Goal: Task Accomplishment & Management: Use online tool/utility

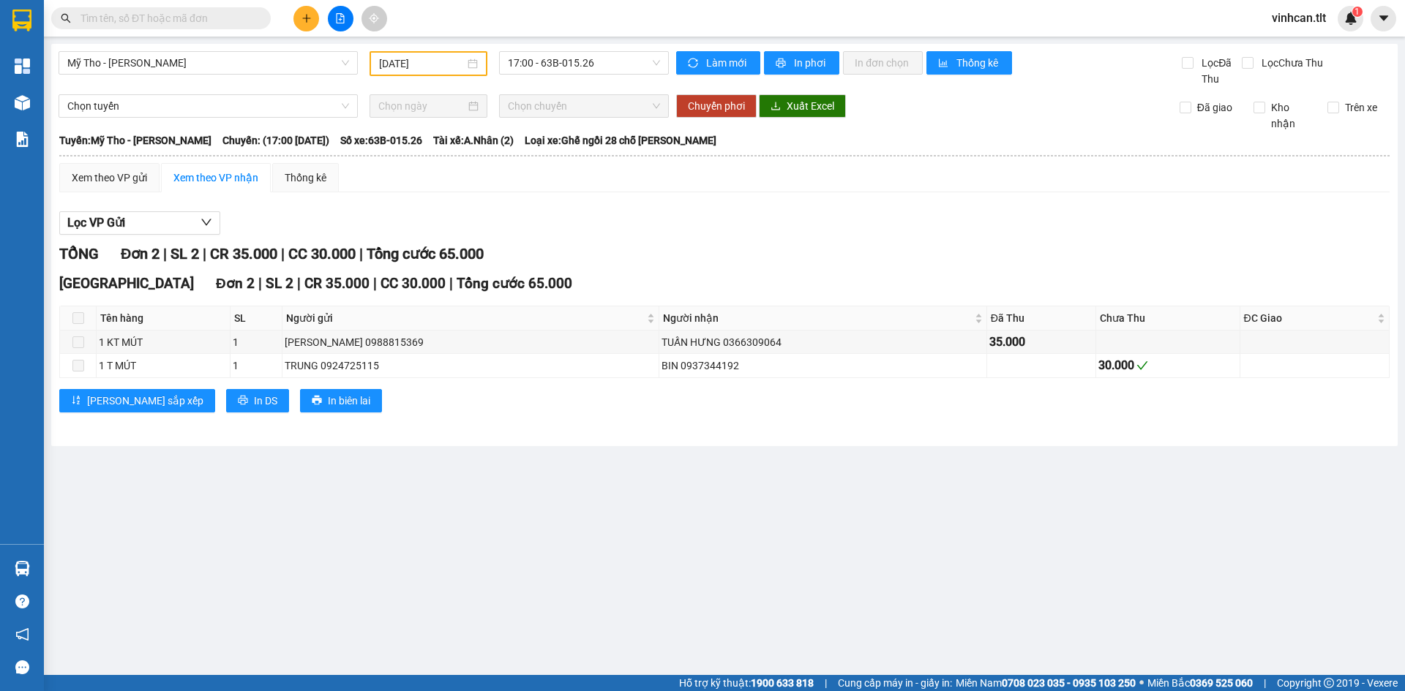
click at [248, 22] on input "text" at bounding box center [166, 18] width 173 height 16
click at [307, 15] on icon "plus" at bounding box center [306, 18] width 10 height 10
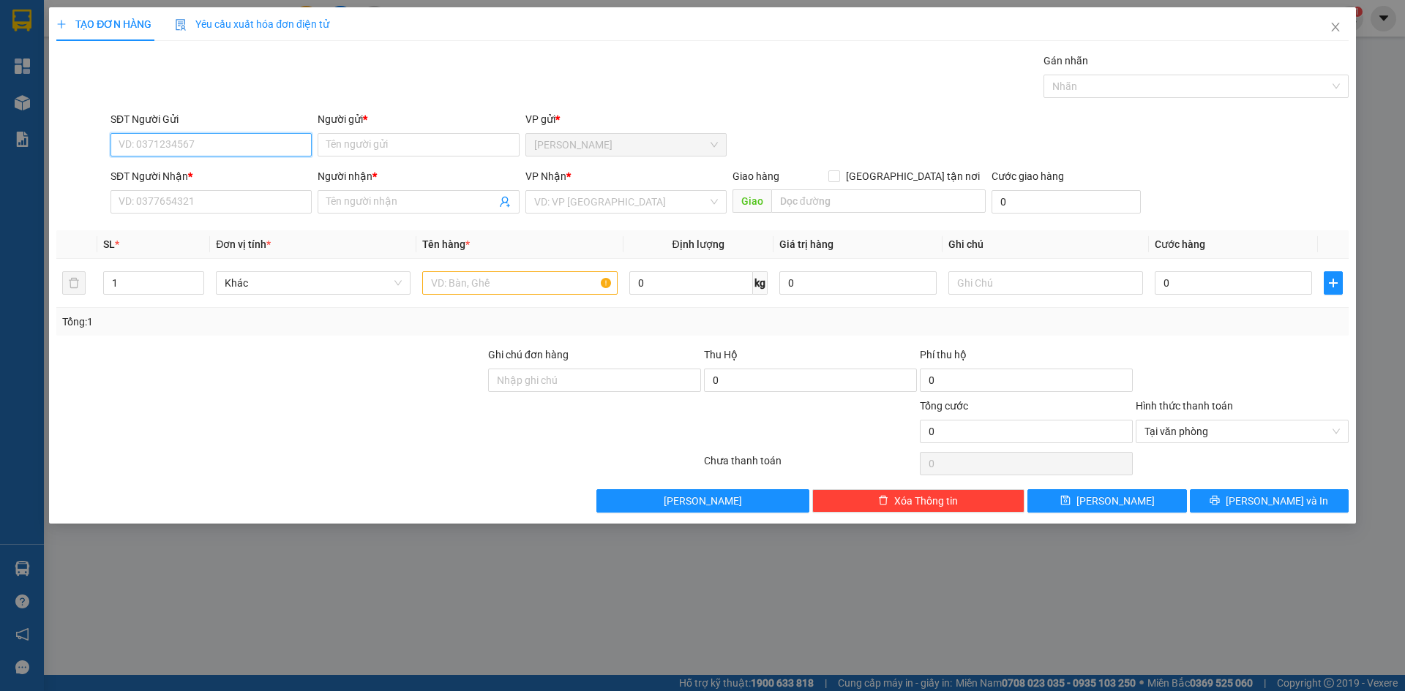
click at [265, 137] on input "SĐT Người Gửi" at bounding box center [210, 144] width 201 height 23
click at [238, 177] on div "0773871560 - CHINH" at bounding box center [211, 174] width 184 height 16
type input "0773871560"
type input "CHINH"
type input "0773871560"
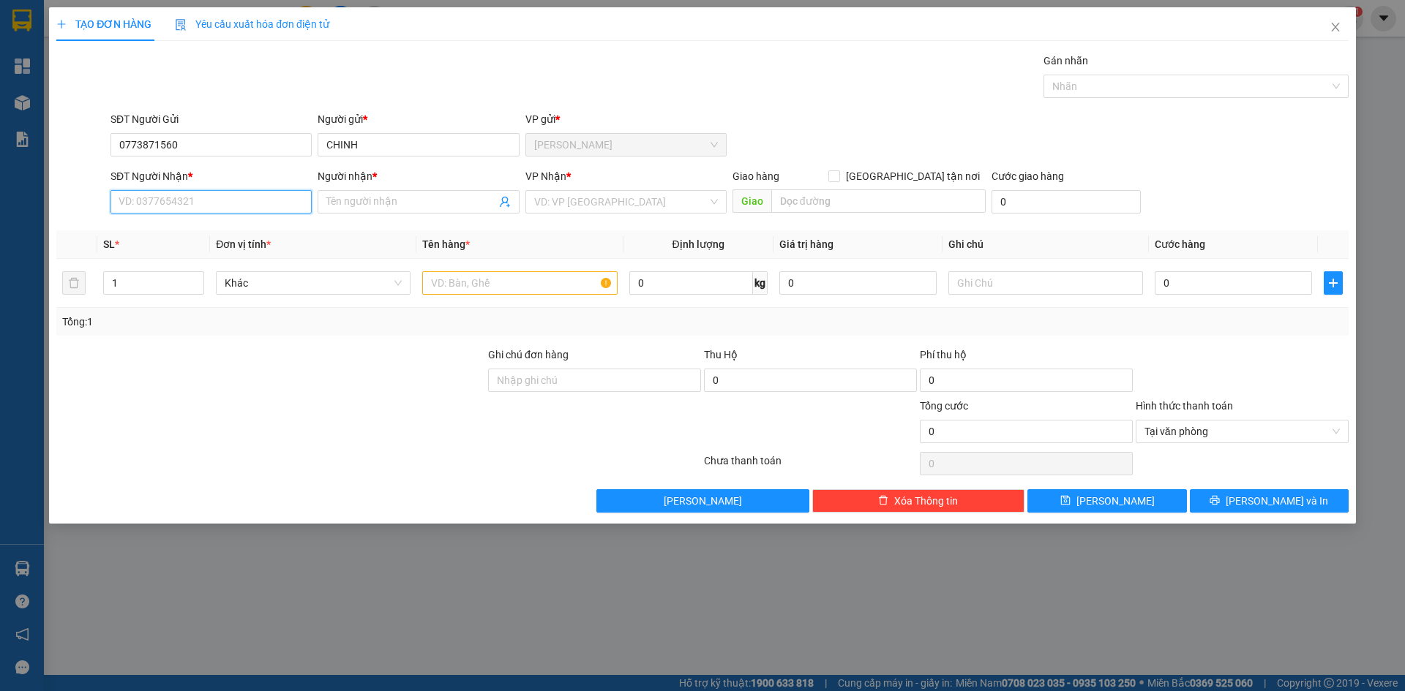
click at [242, 203] on input "SĐT Người Nhận *" at bounding box center [210, 201] width 201 height 23
click at [214, 229] on div "0773871560 - CHINH" at bounding box center [211, 231] width 184 height 16
type input "0773871560"
type input "CHINH"
click at [593, 195] on input "search" at bounding box center [620, 202] width 173 height 22
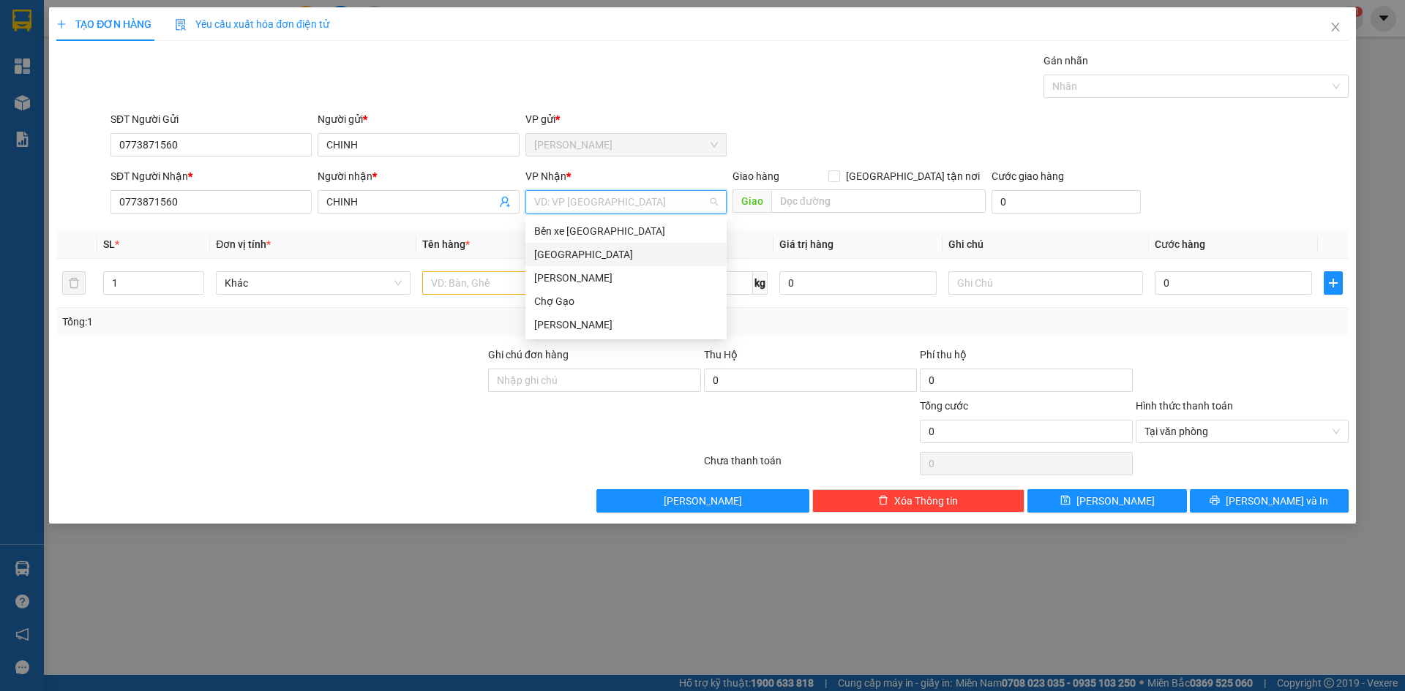
click at [555, 254] on div "[GEOGRAPHIC_DATA]" at bounding box center [626, 255] width 184 height 16
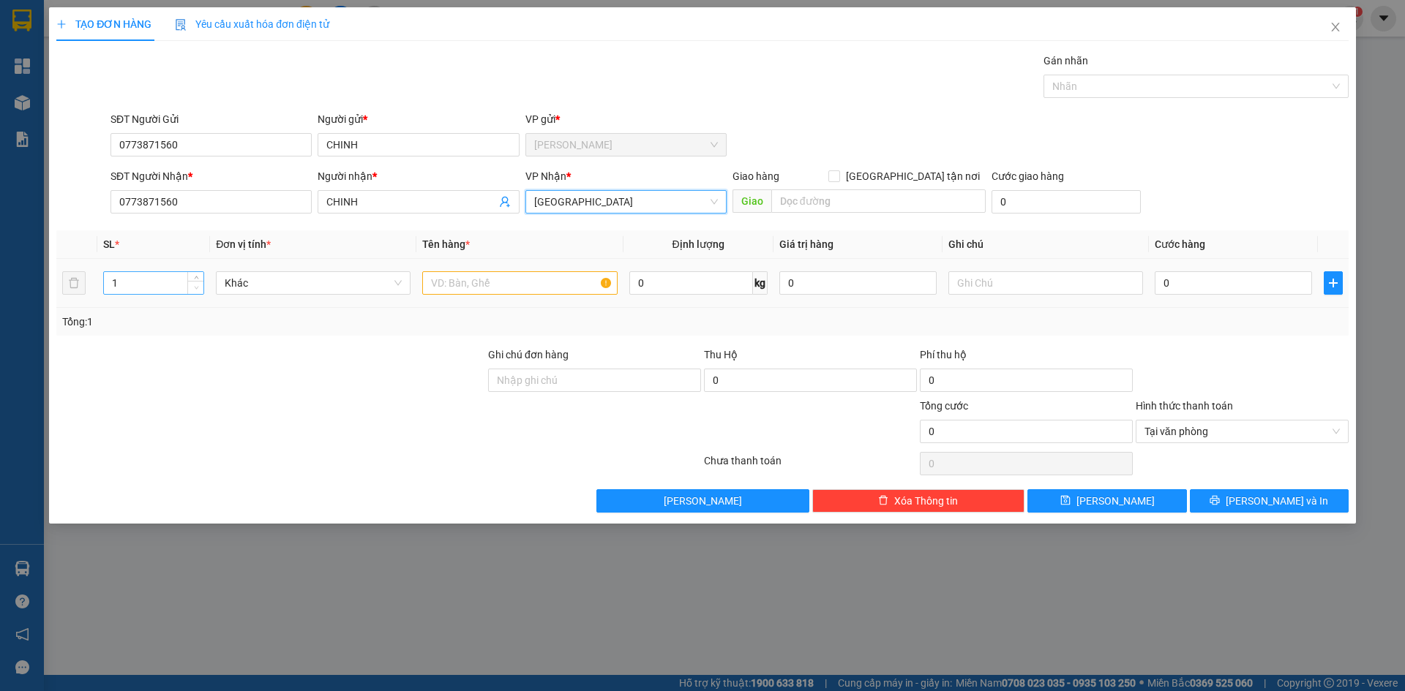
click at [196, 285] on icon "down" at bounding box center [196, 287] width 5 height 5
type input "2"
click at [195, 276] on span "up" at bounding box center [196, 279] width 9 height 9
click at [447, 279] on input "text" at bounding box center [519, 282] width 195 height 23
type input "TNP"
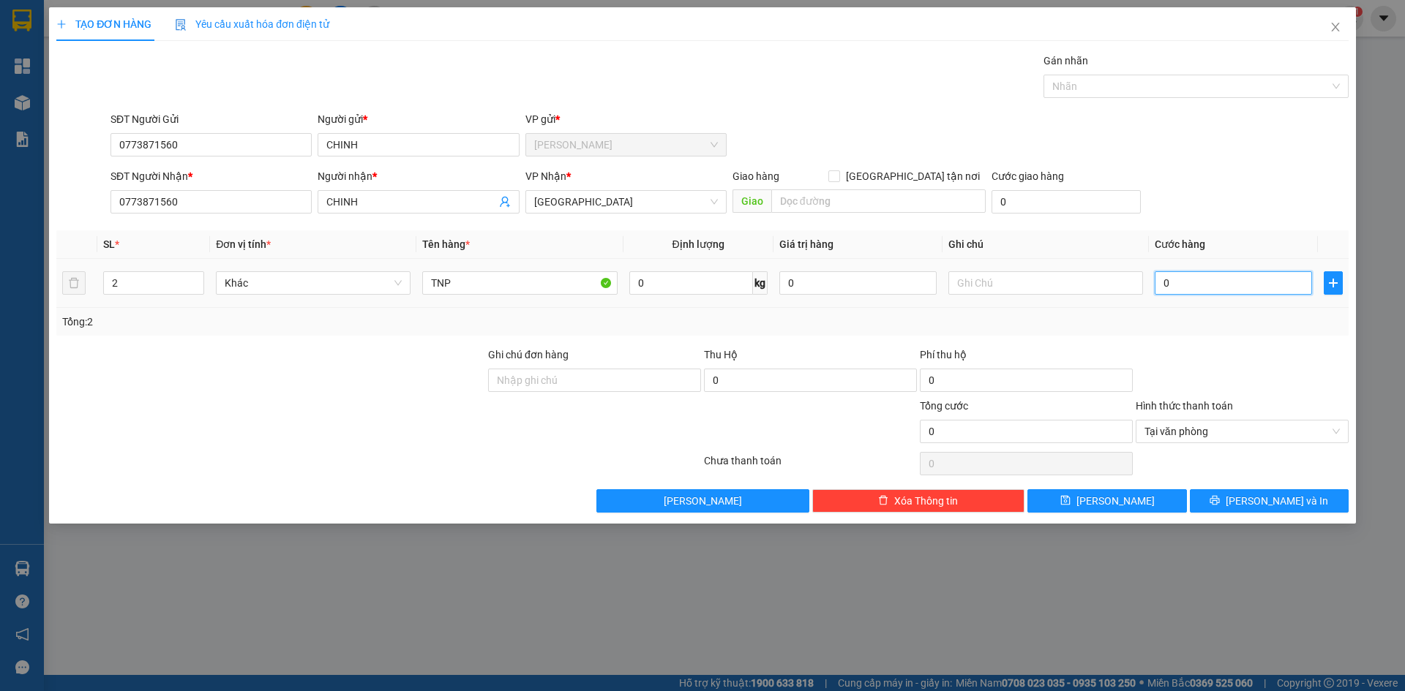
click at [1195, 289] on input "0" at bounding box center [1232, 282] width 157 height 23
type input "7"
type input "70"
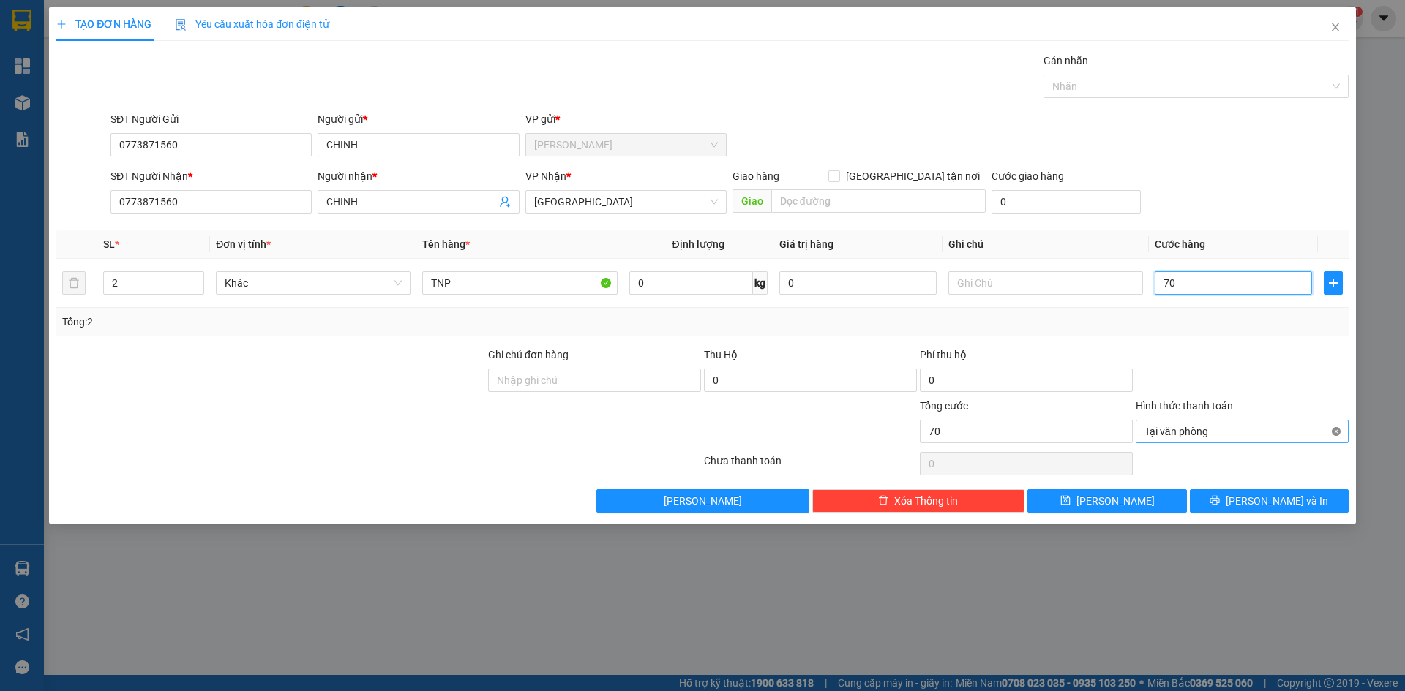
type input "70"
type input "70.000"
click at [1312, 508] on button "[PERSON_NAME] và In" at bounding box center [1268, 500] width 159 height 23
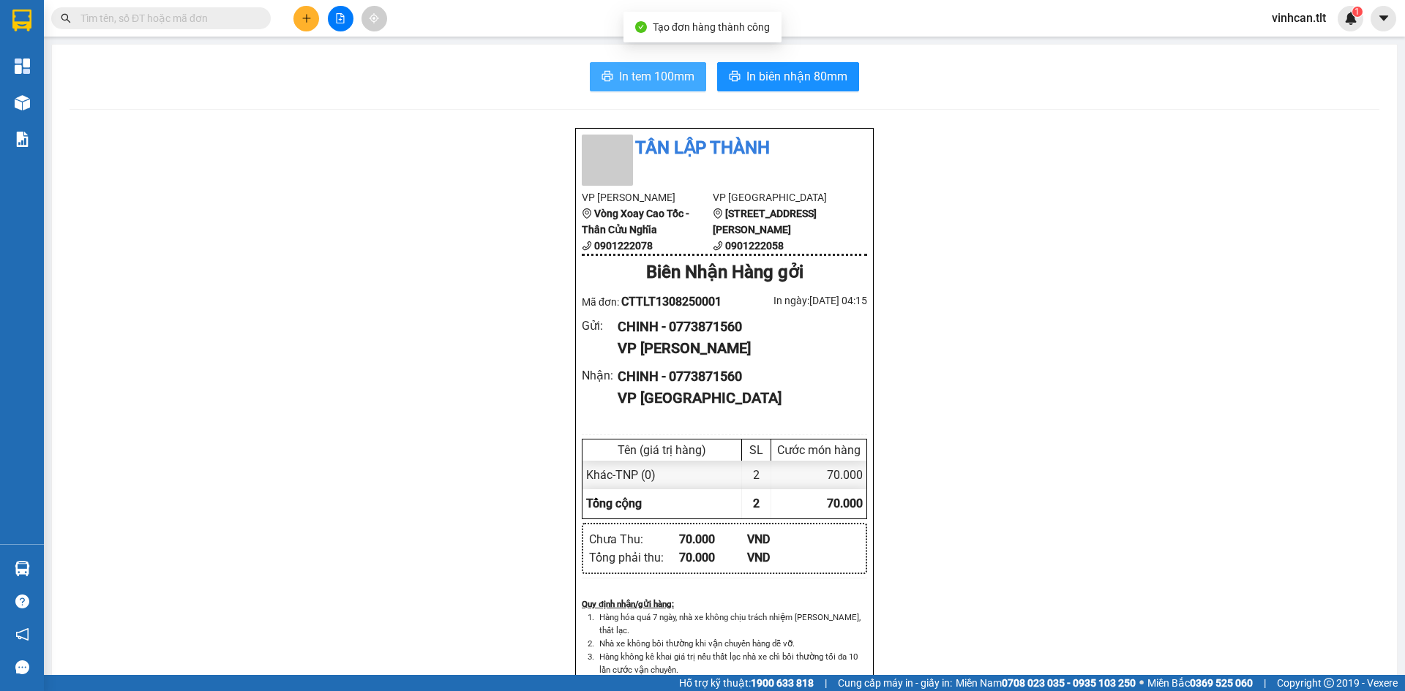
drag, startPoint x: 668, startPoint y: 67, endPoint x: 663, endPoint y: 86, distance: 18.8
click at [667, 67] on span "In tem 100mm" at bounding box center [656, 76] width 75 height 18
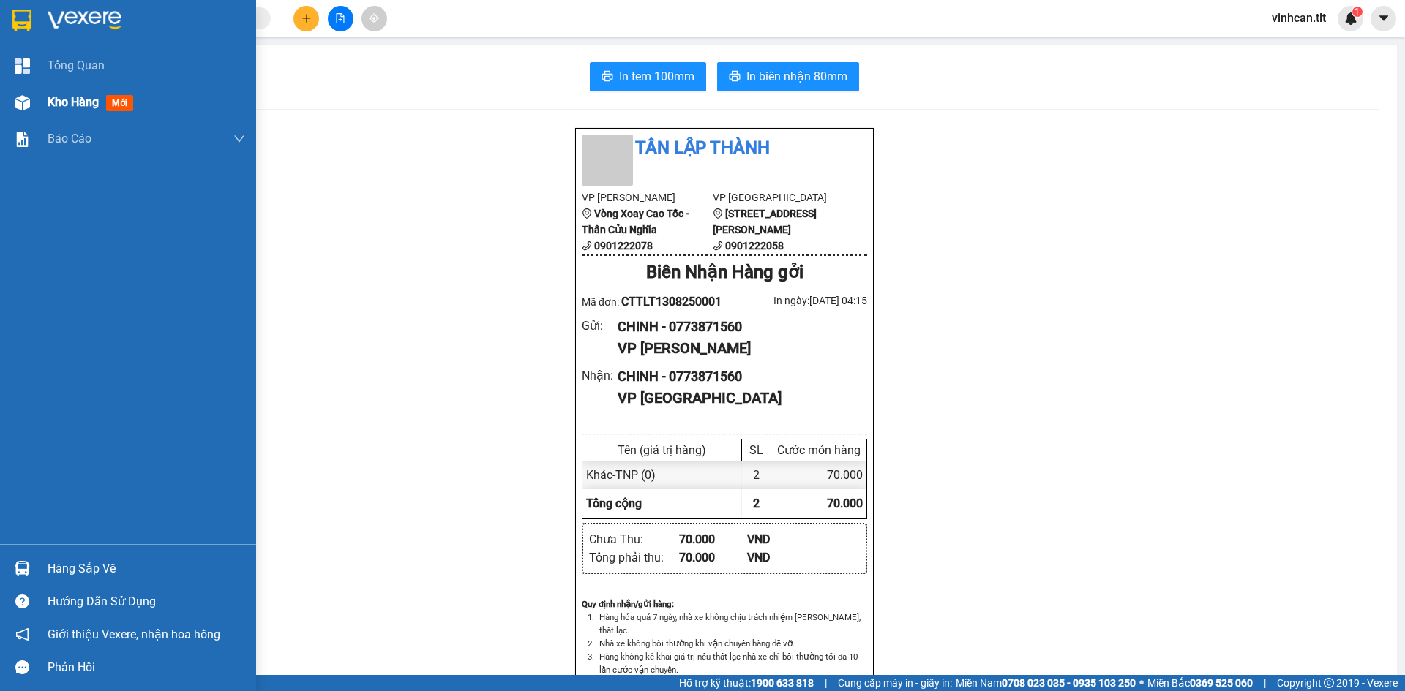
click at [78, 113] on div "Kho hàng mới" at bounding box center [147, 102] width 198 height 37
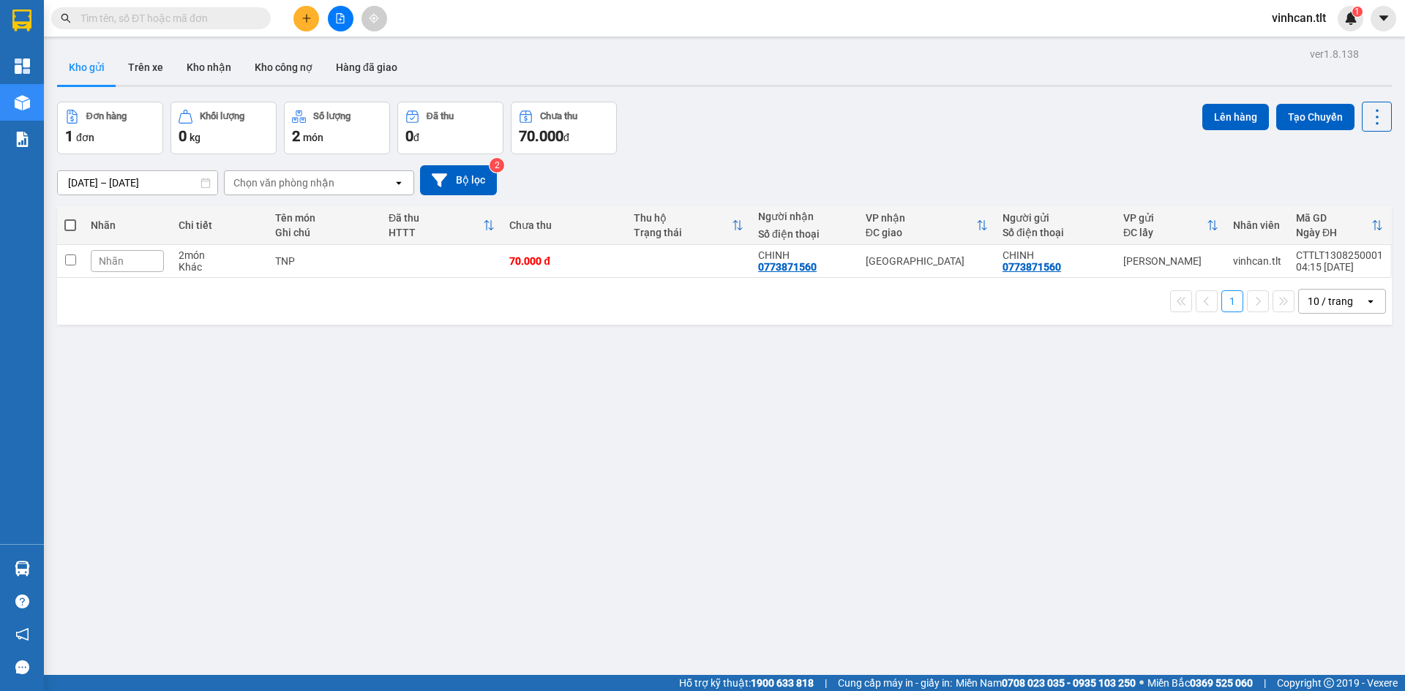
click at [72, 221] on span at bounding box center [70, 225] width 12 height 12
click at [70, 218] on input "checkbox" at bounding box center [70, 218] width 0 height 0
checkbox input "true"
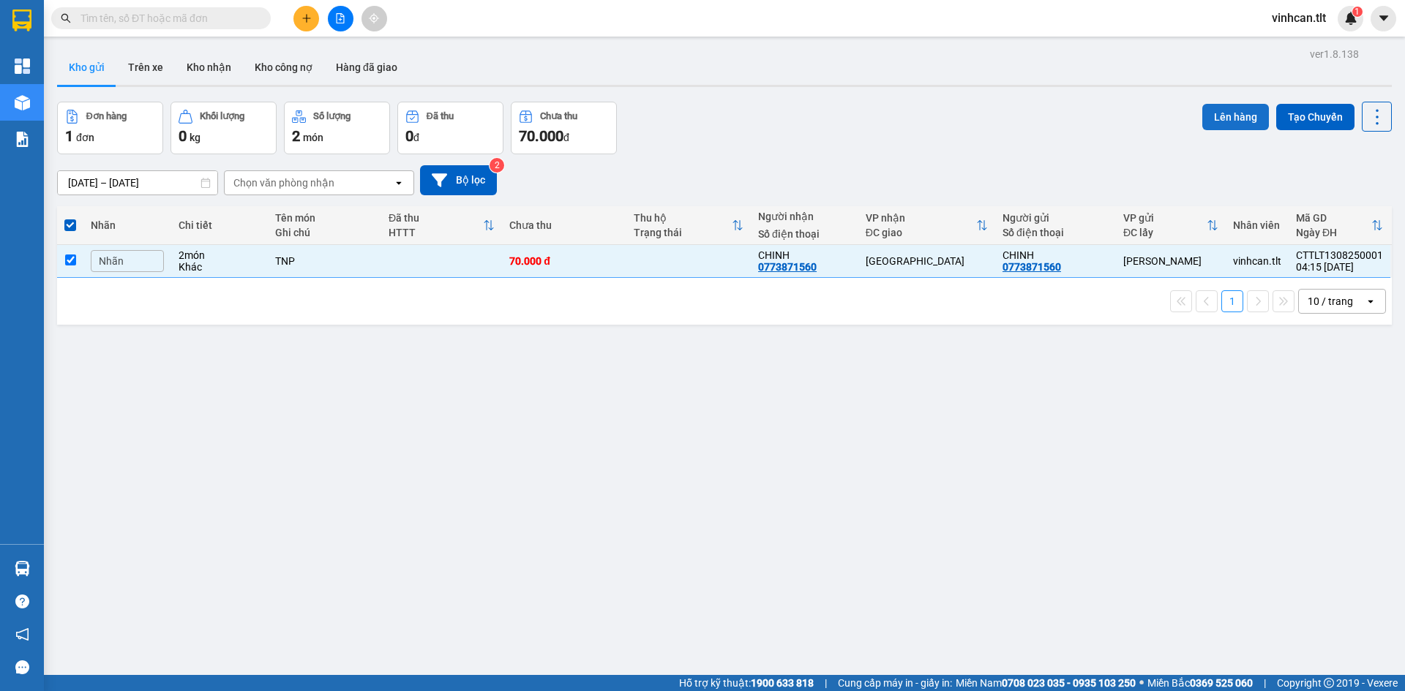
click at [1218, 124] on button "Lên hàng" at bounding box center [1235, 117] width 67 height 26
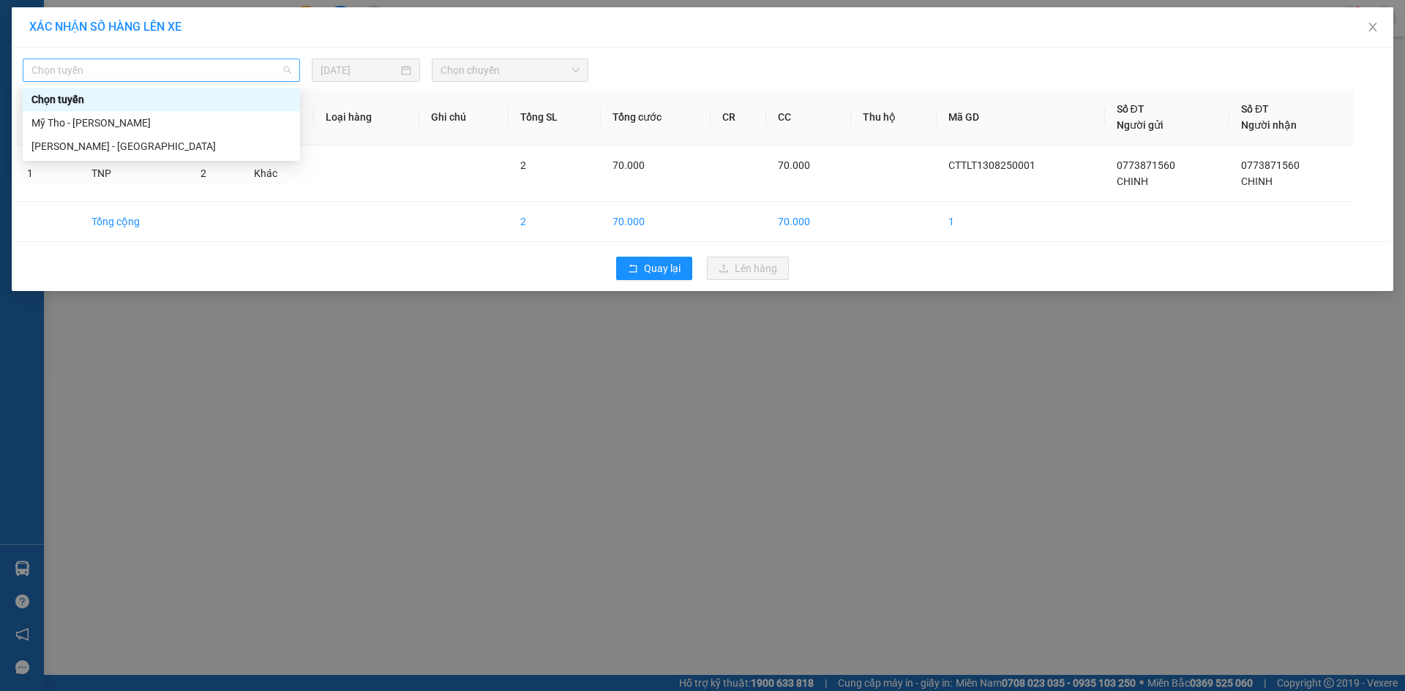
click at [268, 69] on span "Chọn tuyến" at bounding box center [161, 70] width 260 height 22
click at [126, 125] on div "Mỹ Tho - [PERSON_NAME]" at bounding box center [161, 123] width 260 height 16
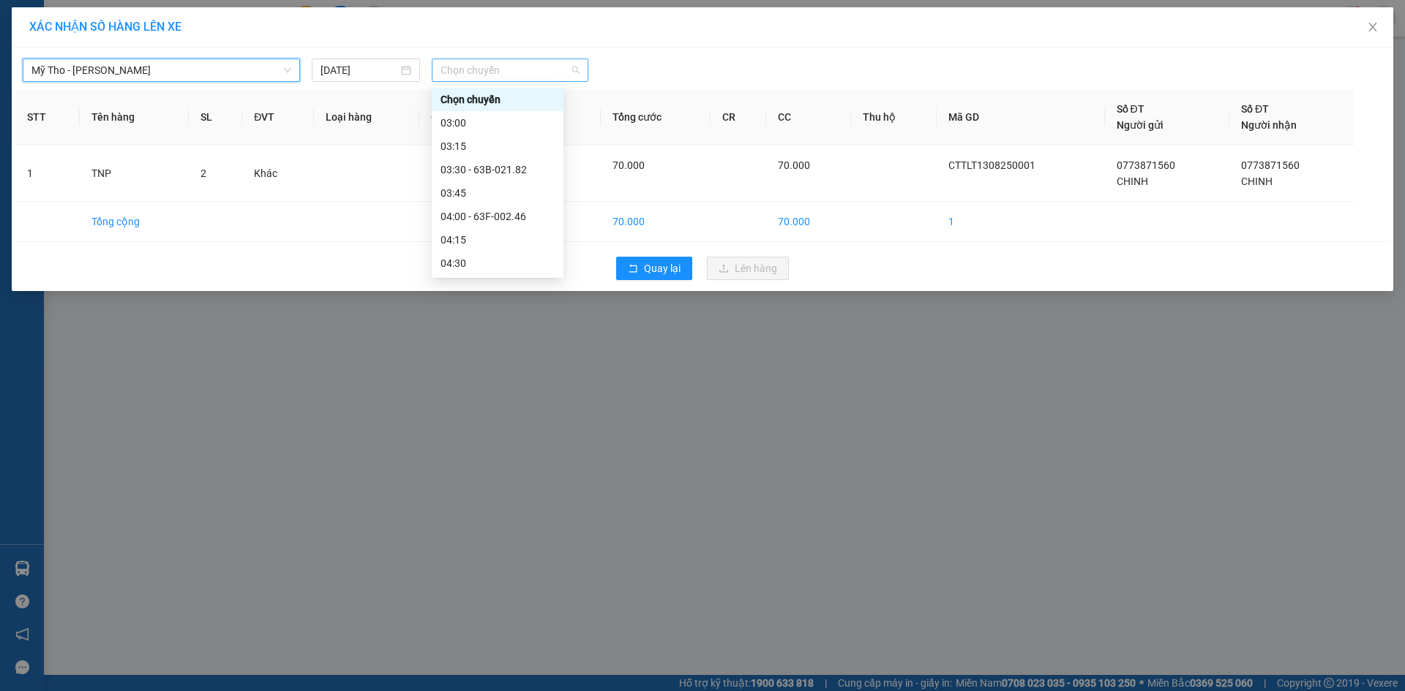
drag, startPoint x: 506, startPoint y: 69, endPoint x: 493, endPoint y: 75, distance: 14.4
click at [505, 70] on span "Chọn chuyến" at bounding box center [509, 70] width 139 height 22
click at [512, 172] on div "03:30 - 63B-021.82" at bounding box center [497, 170] width 114 height 16
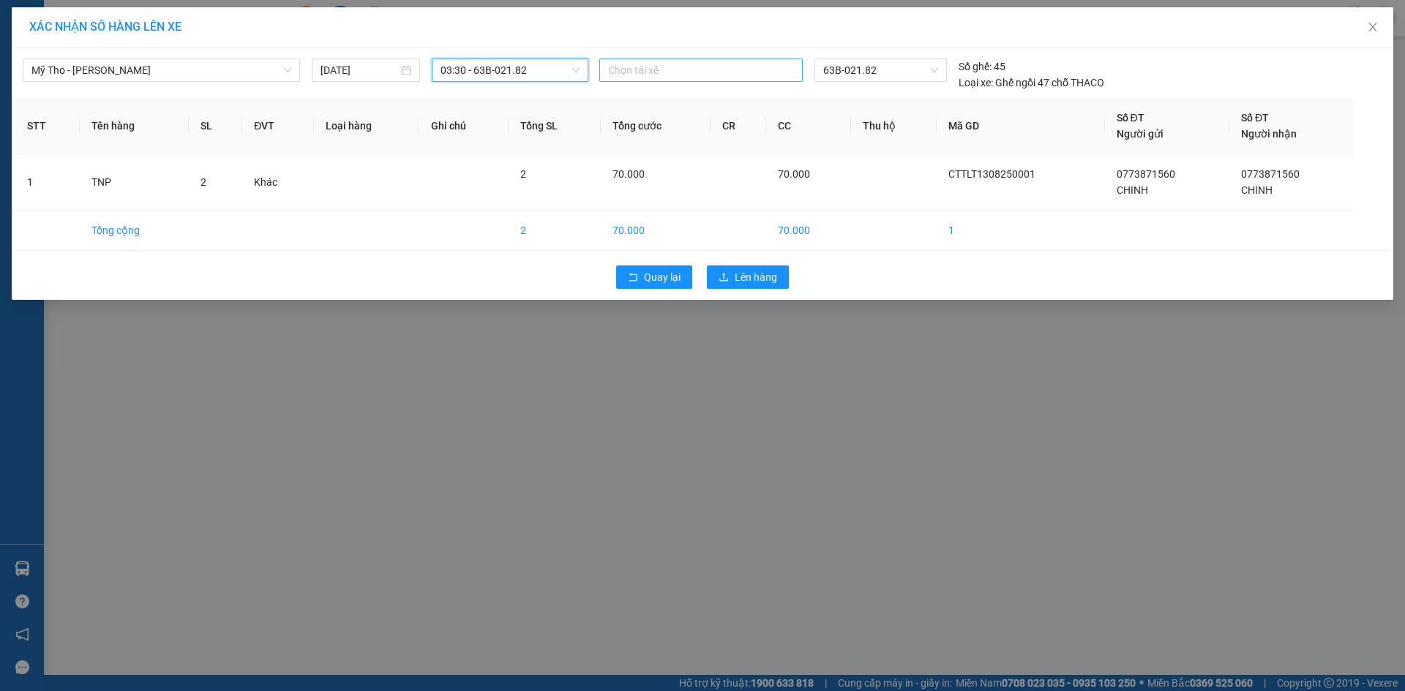
click at [715, 74] on div at bounding box center [701, 70] width 196 height 18
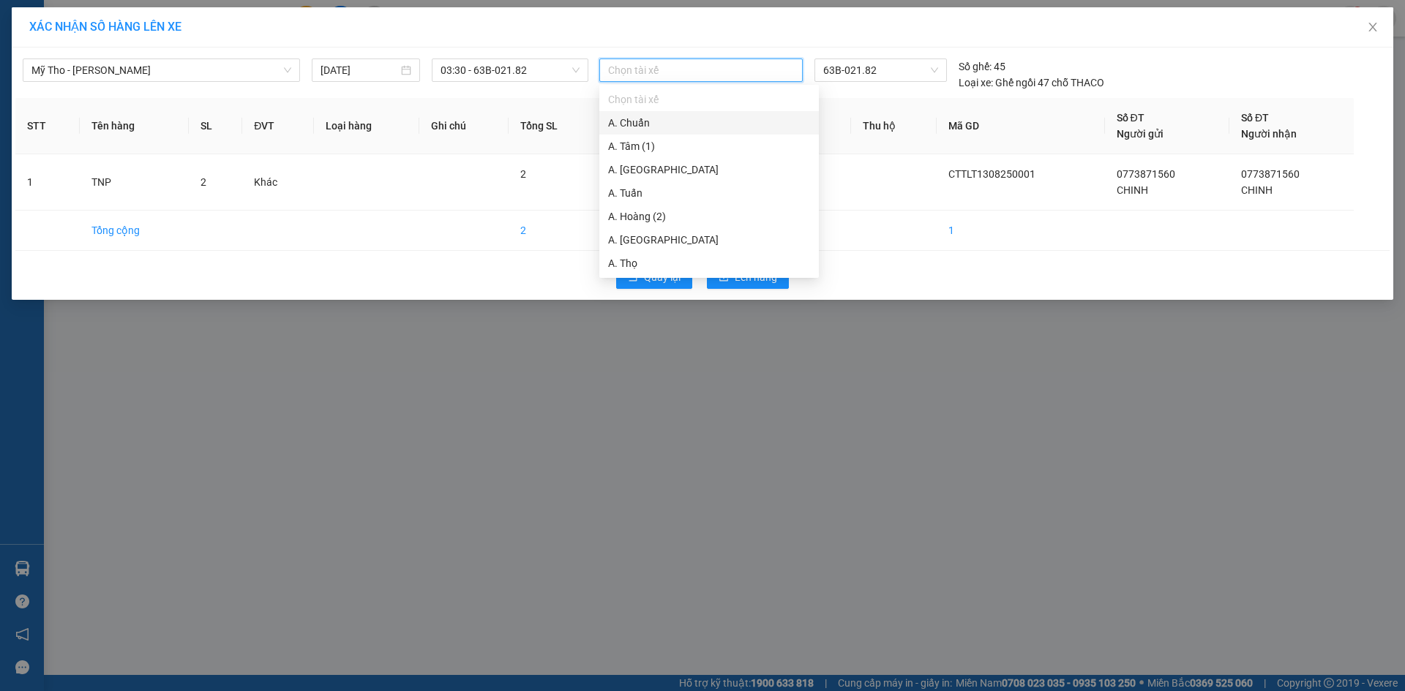
click at [708, 76] on div at bounding box center [701, 70] width 196 height 18
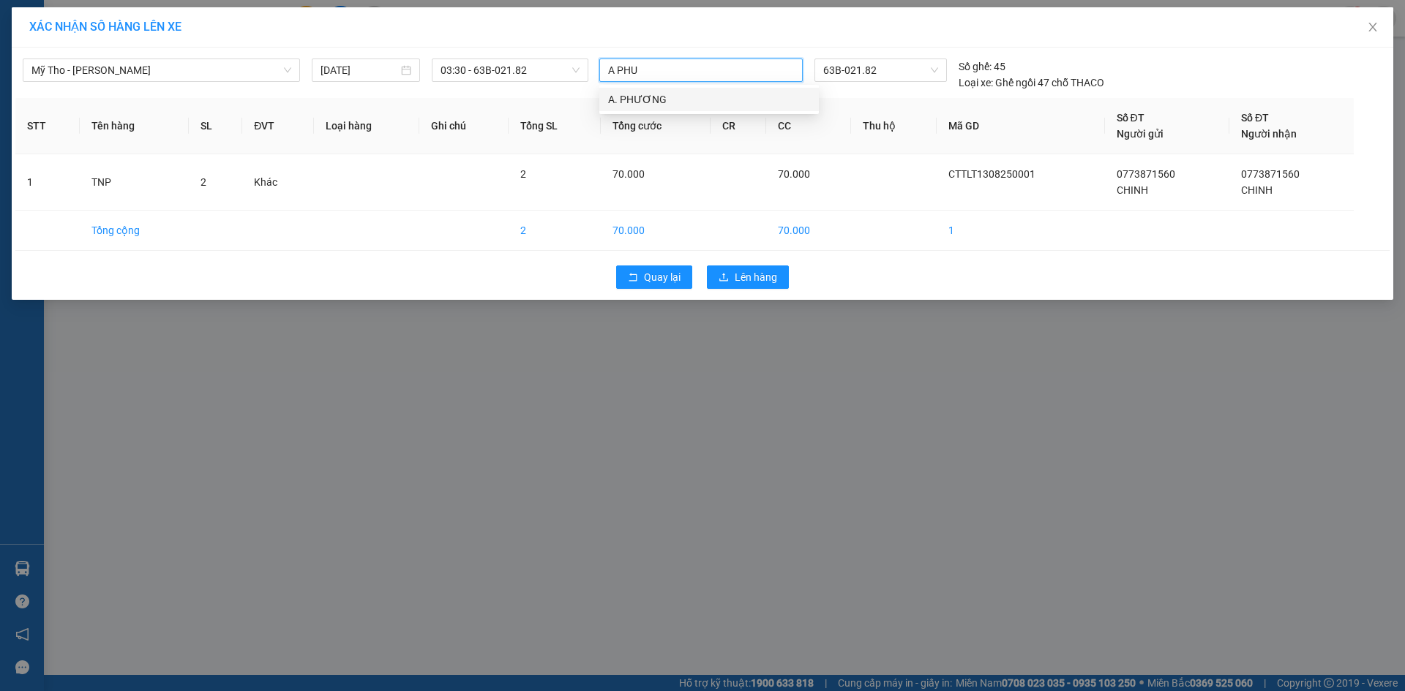
paste input "Ú"
type input "A PHÚ"
click at [755, 280] on span "Lên hàng" at bounding box center [755, 277] width 42 height 16
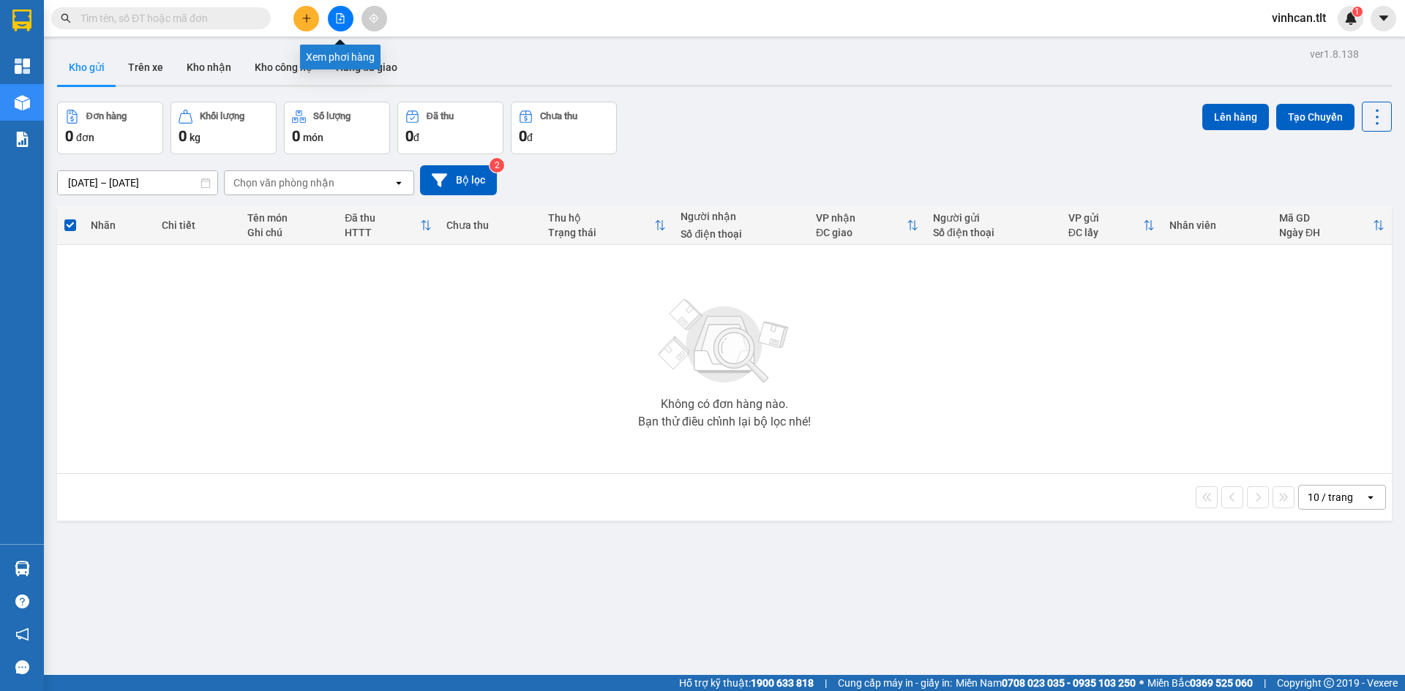
click at [345, 16] on icon "file-add" at bounding box center [340, 18] width 10 height 10
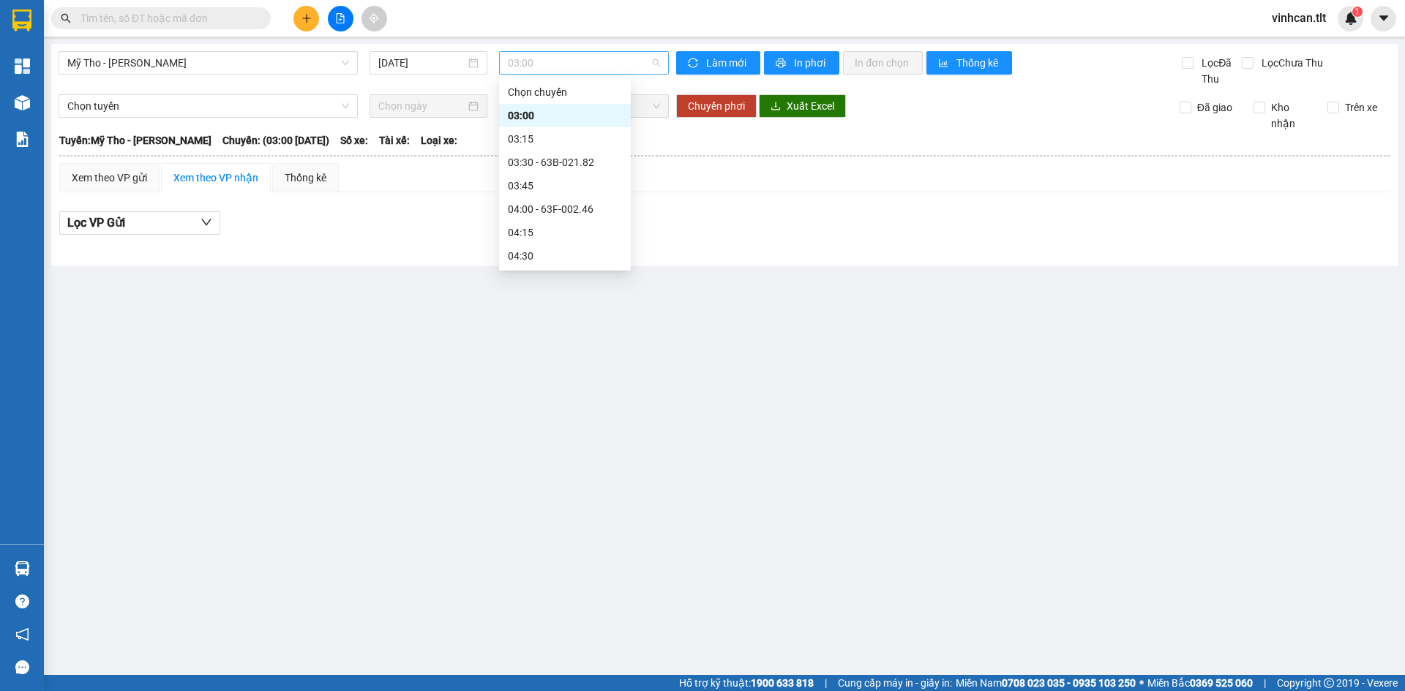
click at [595, 62] on span "03:00" at bounding box center [584, 63] width 152 height 22
click at [574, 159] on div "03:30 - 63B-021.82" at bounding box center [565, 162] width 114 height 16
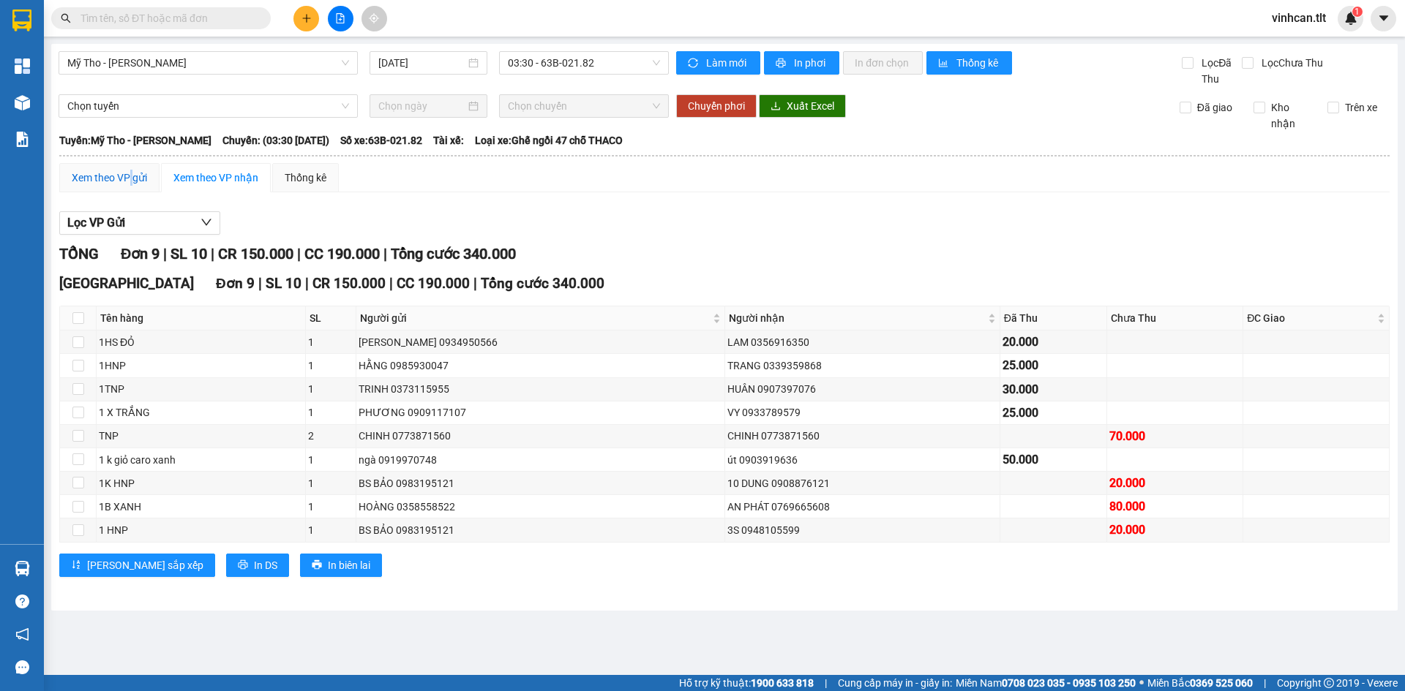
click at [132, 170] on div "Xem theo VP gửi" at bounding box center [109, 178] width 75 height 16
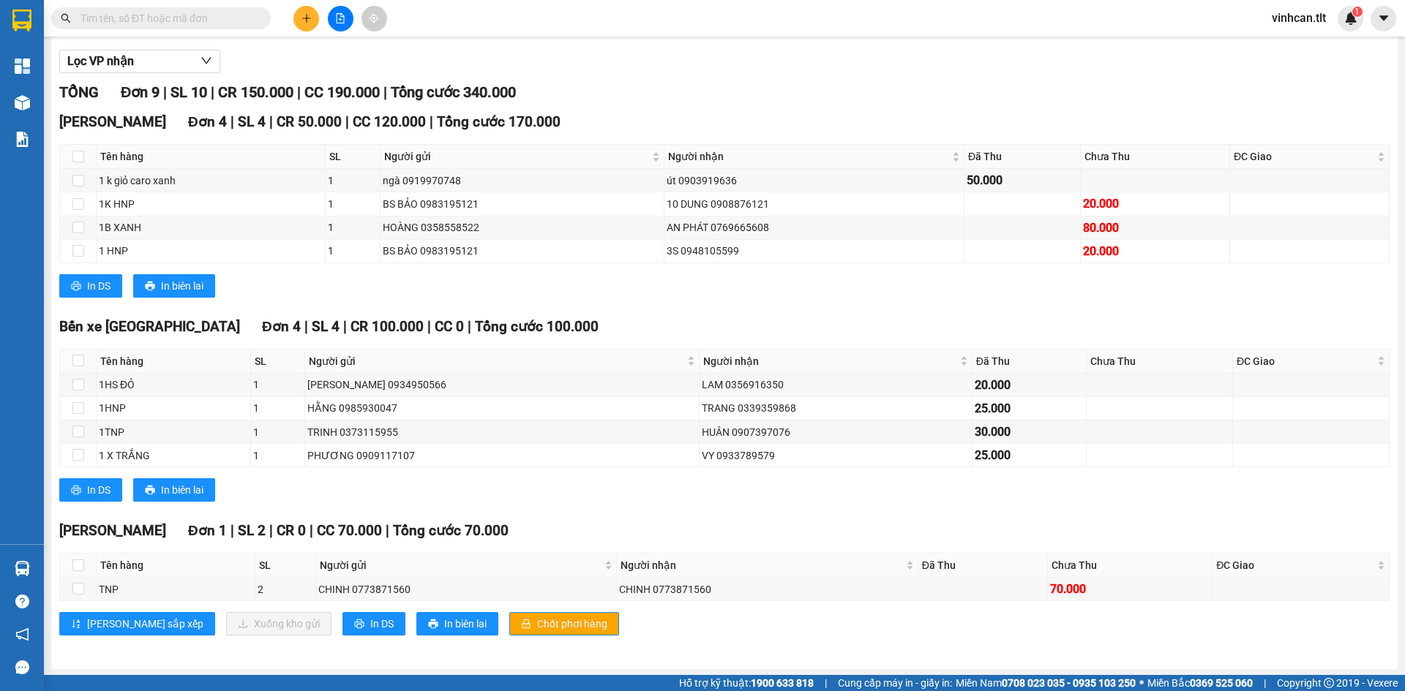
scroll to position [163, 0]
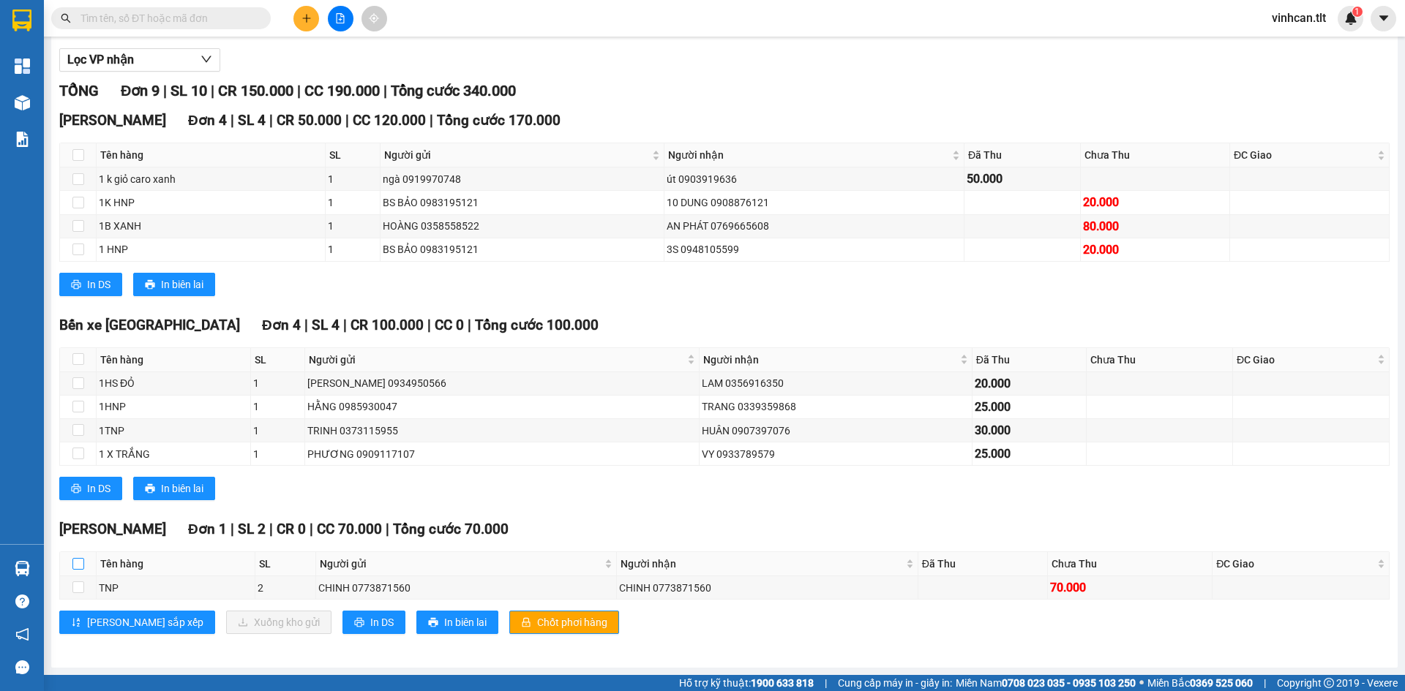
click at [79, 564] on input "checkbox" at bounding box center [78, 564] width 12 height 12
checkbox input "true"
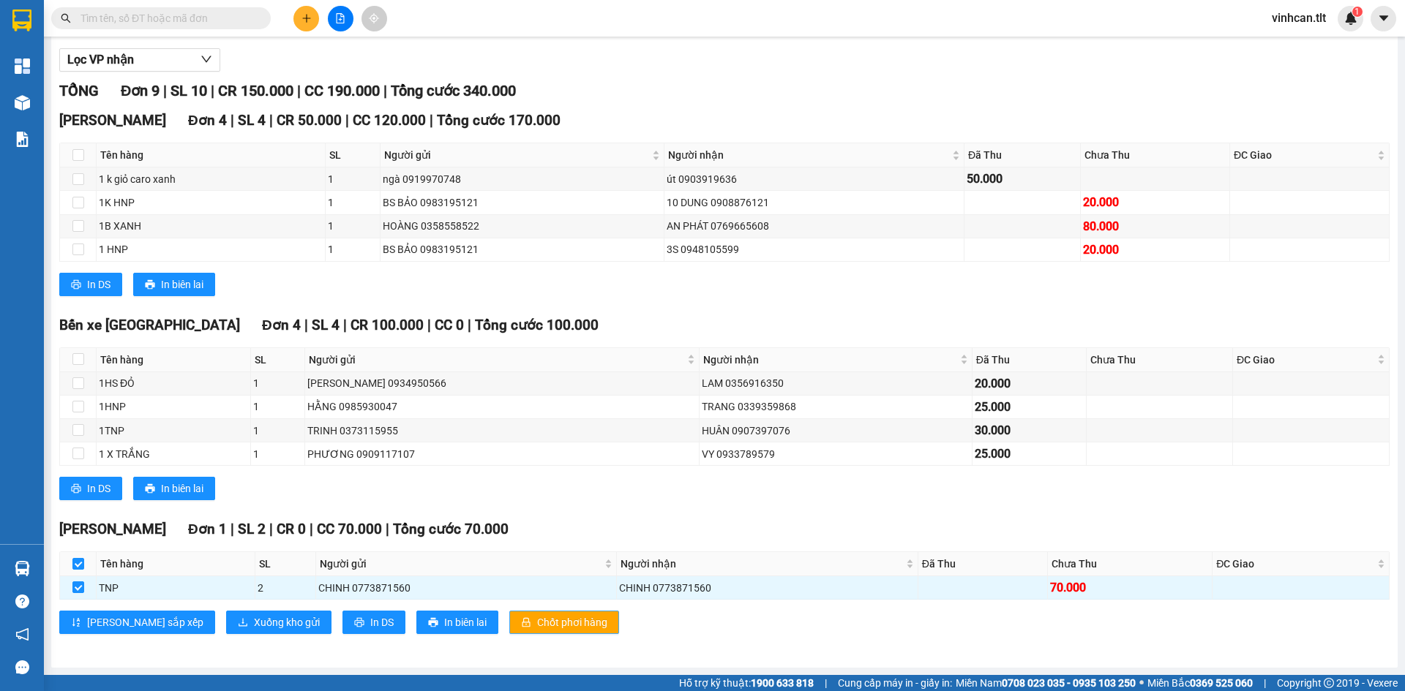
click at [537, 616] on span "Chốt phơi hàng" at bounding box center [572, 622] width 70 height 16
